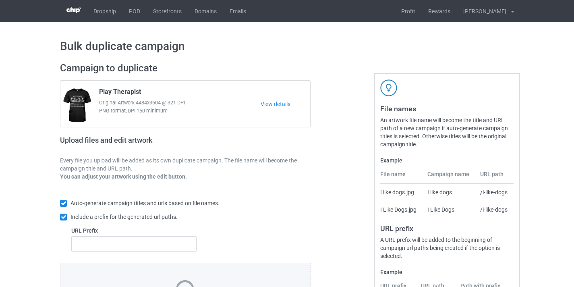
scroll to position [106, 0]
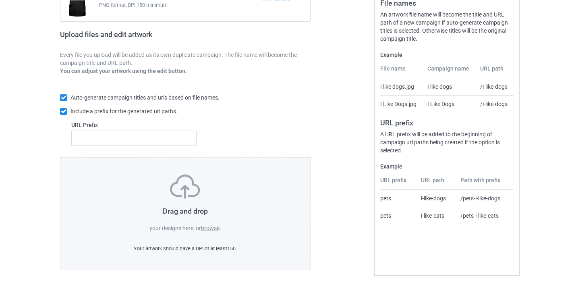
click at [211, 223] on div "Drag and drop your designs here, or browse ." at bounding box center [185, 203] width 216 height 58
click at [211, 226] on label "browse" at bounding box center [210, 228] width 19 height 6
click at [0, 0] on input "browse" at bounding box center [0, 0] width 0 height 0
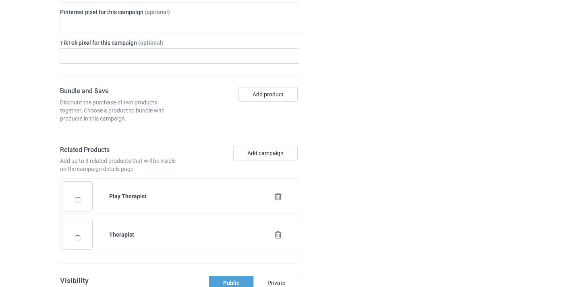
scroll to position [551, 0]
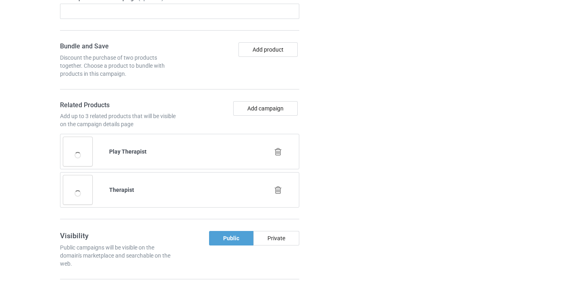
click at [276, 154] on icon at bounding box center [278, 151] width 10 height 8
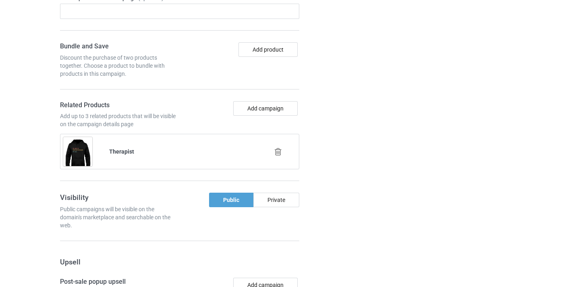
click at [280, 153] on icon at bounding box center [278, 151] width 10 height 8
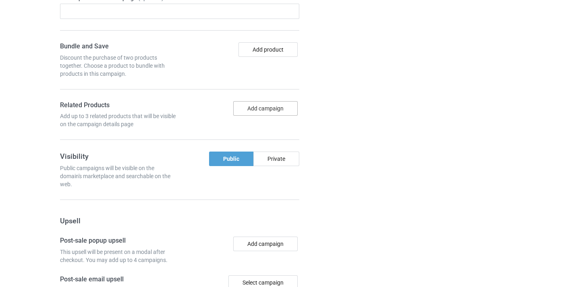
click at [267, 110] on button "Add campaign" at bounding box center [265, 108] width 64 height 15
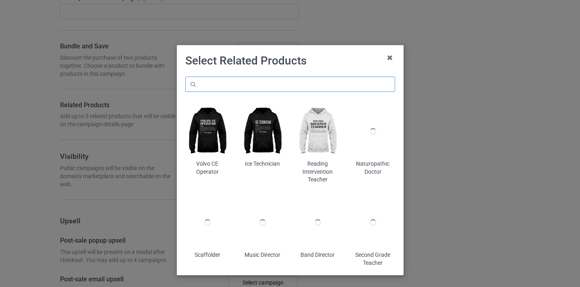
click at [286, 83] on input "text" at bounding box center [290, 84] width 210 height 15
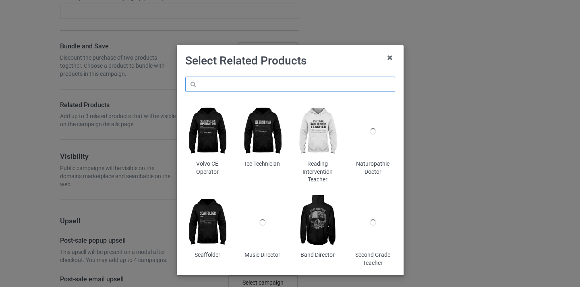
paste input "Education Assistant"
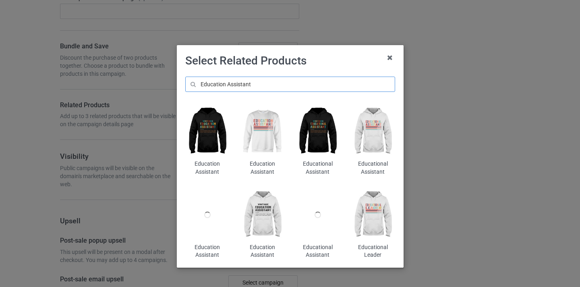
type input "Education Assistant"
click at [211, 126] on img at bounding box center [207, 131] width 44 height 55
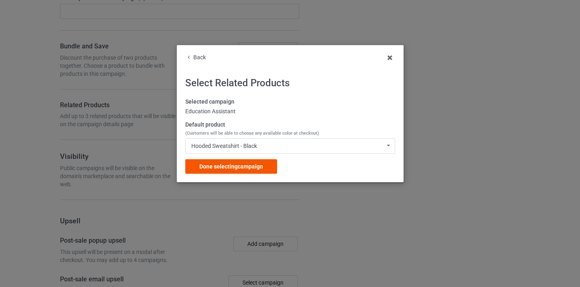
click at [264, 164] on div "Done selecting campaign" at bounding box center [231, 166] width 92 height 15
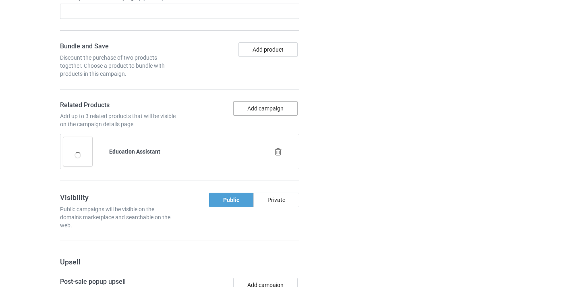
click at [259, 113] on button "Add campaign" at bounding box center [265, 108] width 64 height 15
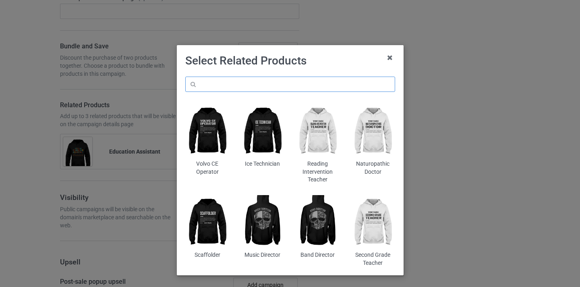
click at [296, 81] on input "text" at bounding box center [290, 84] width 210 height 15
paste input "Education Assistant"
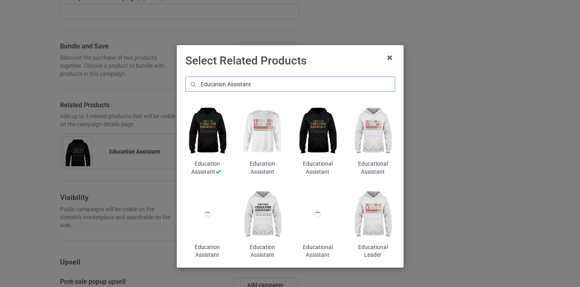
type input "Education Assistant"
click at [262, 133] on img at bounding box center [262, 131] width 44 height 55
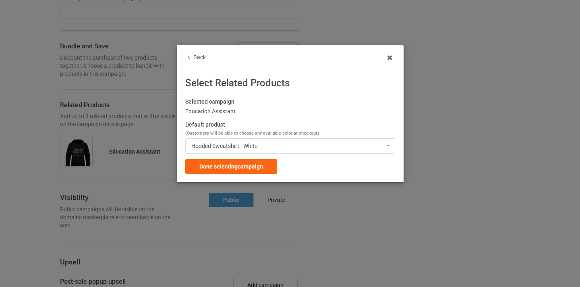
click at [263, 167] on span "Done selecting campaign" at bounding box center [231, 166] width 64 height 6
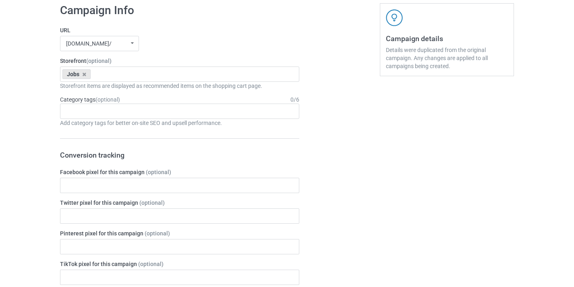
scroll to position [28, 0]
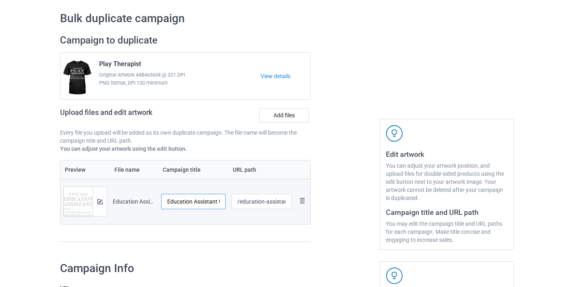
click at [205, 198] on input "Education Assistant UK-[GEOGRAPHIC_DATA]" at bounding box center [193, 201] width 64 height 15
drag, startPoint x: 205, startPoint y: 198, endPoint x: 232, endPoint y: 200, distance: 27.0
click at [232, 200] on tr "Preview and edit artwork Education Assistant UK-VinNew.png Education Assistant …" at bounding box center [185, 201] width 250 height 45
click at [215, 200] on input "Education Assistant UK-[GEOGRAPHIC_DATA]" at bounding box center [193, 201] width 64 height 15
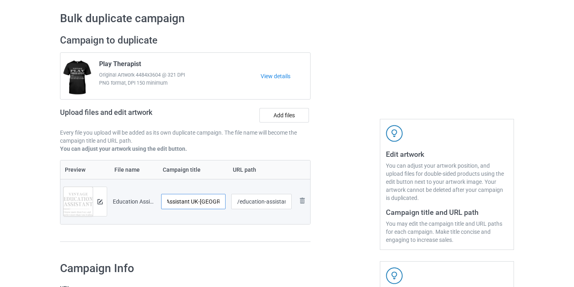
click at [215, 200] on input "Education Assistant UK-[GEOGRAPHIC_DATA]" at bounding box center [193, 201] width 64 height 15
type input "Education Assistant"
click at [285, 203] on input "/education-assistant-uk-vinnew" at bounding box center [261, 201] width 61 height 15
drag, startPoint x: 285, startPoint y: 203, endPoint x: 302, endPoint y: 203, distance: 17.3
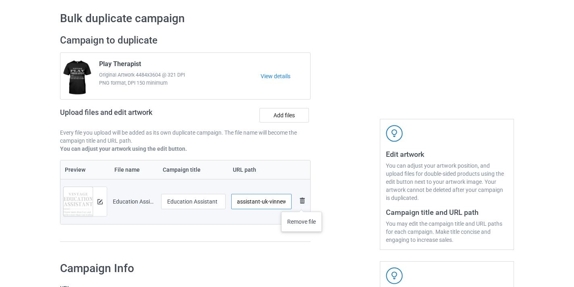
click at [302, 203] on tr "Preview and edit artwork Education Assistant UK-VinNew.png Education Assistant …" at bounding box center [185, 201] width 250 height 45
click at [276, 201] on input "/education-assistant-uk-vinnew" at bounding box center [261, 201] width 61 height 15
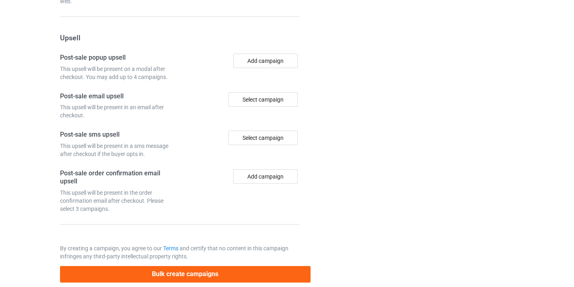
scroll to position [826, 0]
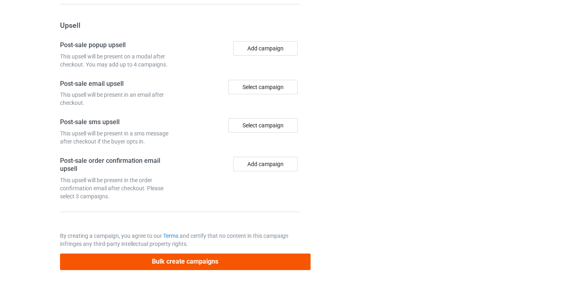
type input "/education-assistant08"
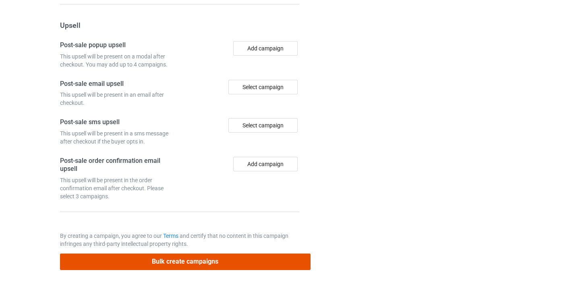
click at [251, 262] on button "Bulk create campaigns" at bounding box center [185, 261] width 251 height 17
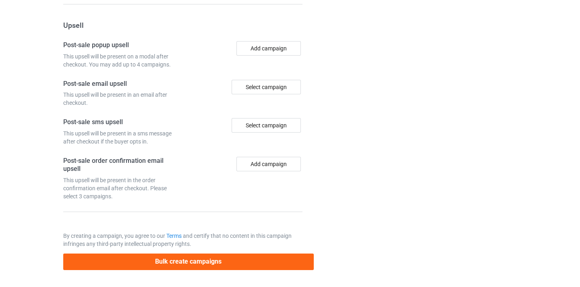
scroll to position [0, 0]
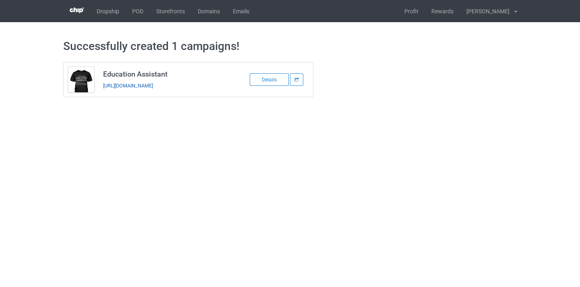
click at [153, 85] on link "[URL][DOMAIN_NAME]" at bounding box center [128, 86] width 50 height 6
